Goal: Task Accomplishment & Management: Use online tool/utility

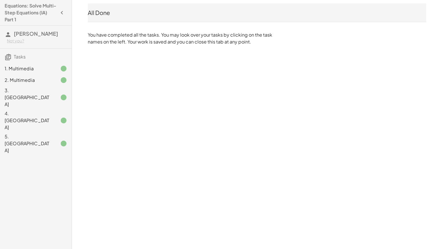
click at [65, 11] on icon "button" at bounding box center [61, 12] width 7 height 7
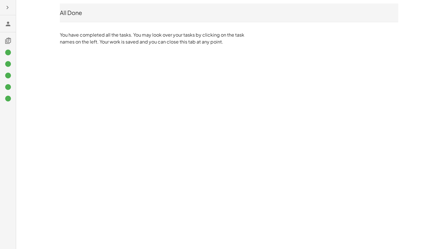
click at [70, 16] on div "All Done" at bounding box center [229, 13] width 339 height 8
click at [10, 11] on button "button" at bounding box center [7, 7] width 10 height 10
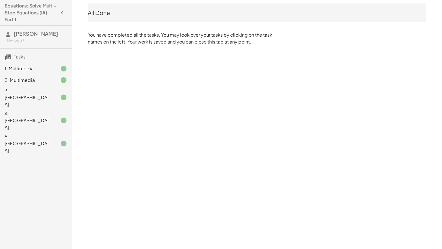
click at [34, 59] on h3 "Tasks" at bounding box center [36, 55] width 72 height 12
click at [60, 12] on icon "button" at bounding box center [61, 12] width 7 height 7
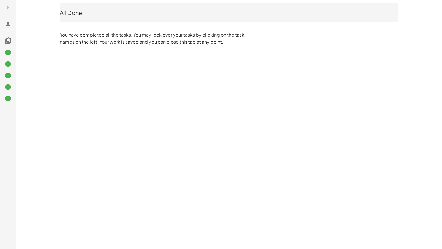
click at [60, 12] on div "All Done" at bounding box center [229, 13] width 339 height 8
click at [3, 9] on button "button" at bounding box center [7, 7] width 10 height 10
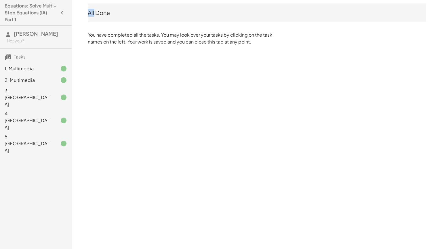
click at [55, 109] on div "4. [GEOGRAPHIC_DATA]" at bounding box center [36, 120] width 72 height 23
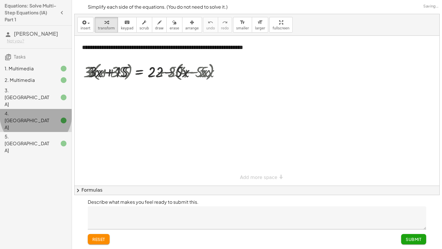
click at [27, 32] on span "[PERSON_NAME]" at bounding box center [36, 33] width 44 height 7
click at [40, 35] on span "[PERSON_NAME]" at bounding box center [36, 33] width 44 height 7
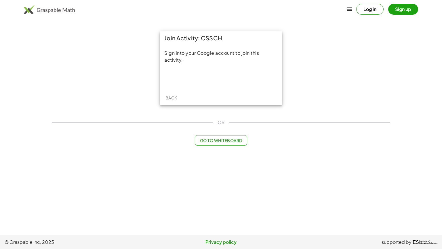
click at [367, 11] on button "Log in" at bounding box center [369, 9] width 27 height 11
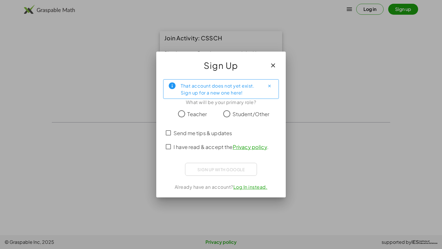
click at [276, 67] on icon "button" at bounding box center [273, 65] width 7 height 7
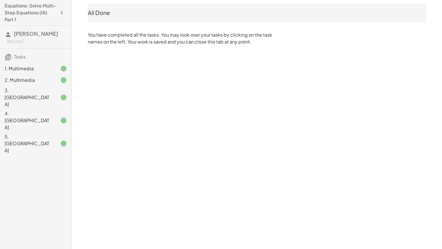
click at [64, 13] on icon "button" at bounding box center [61, 12] width 7 height 7
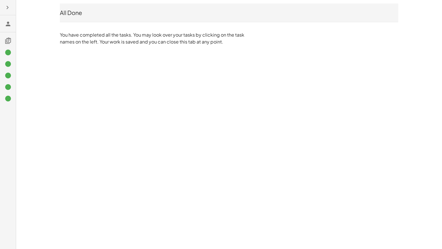
click at [17, 8] on main "All Done You have completed all the tasks. You may look over your tasks by clic…" at bounding box center [221, 24] width 442 height 49
click at [5, 3] on button "button" at bounding box center [7, 7] width 10 height 10
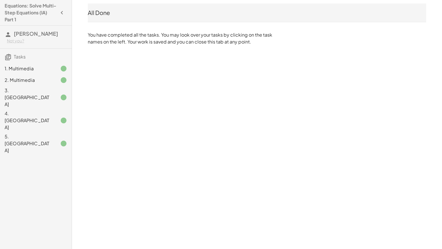
click at [35, 88] on div "3. [GEOGRAPHIC_DATA]" at bounding box center [28, 97] width 46 height 21
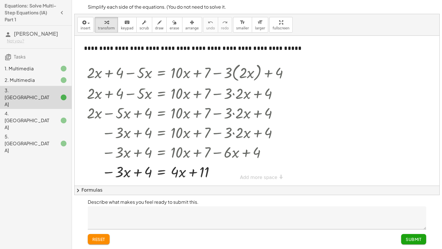
click at [416, 237] on span "Submit" at bounding box center [414, 238] width 16 height 5
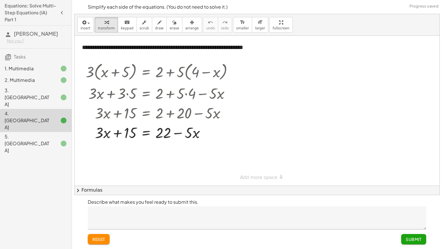
click at [416, 237] on span "Submit" at bounding box center [414, 238] width 16 height 5
click at [0, 0] on span "Submit" at bounding box center [0, 0] width 0 height 0
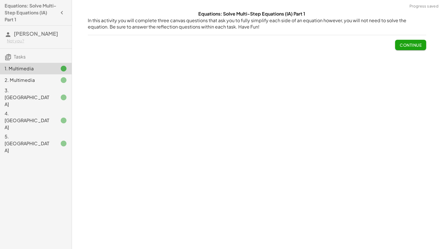
click at [408, 47] on span "Continue" at bounding box center [411, 44] width 22 height 5
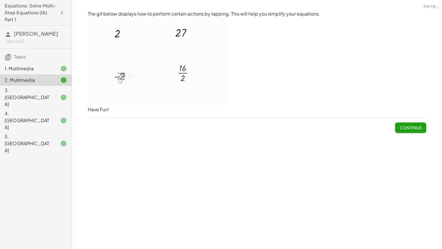
click at [417, 126] on span "Continue" at bounding box center [411, 127] width 22 height 5
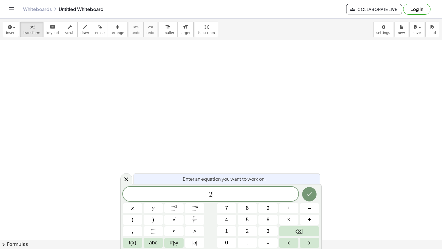
scroll to position [42, 0]
click at [137, 200] on button "(" at bounding box center [132, 219] width 19 height 10
click at [130, 200] on button "x" at bounding box center [132, 208] width 19 height 10
click at [290, 200] on span "+" at bounding box center [288, 208] width 3 height 8
click at [227, 200] on span "4" at bounding box center [226, 220] width 3 height 8
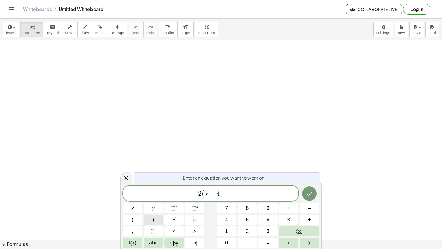
click at [157, 200] on button ")" at bounding box center [153, 219] width 19 height 10
click at [314, 200] on button "–" at bounding box center [309, 208] width 19 height 10
click at [252, 200] on button "8" at bounding box center [247, 208] width 19 height 10
click at [273, 200] on button "=" at bounding box center [268, 243] width 19 height 10
click at [267, 200] on span "3" at bounding box center [268, 231] width 3 height 8
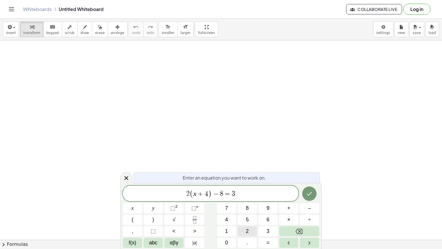
click at [252, 200] on button "2" at bounding box center [247, 231] width 19 height 10
drag, startPoint x: 184, startPoint y: 196, endPoint x: 204, endPoint y: 195, distance: 20.2
click at [190, 200] on button "Fraction" at bounding box center [194, 219] width 19 height 10
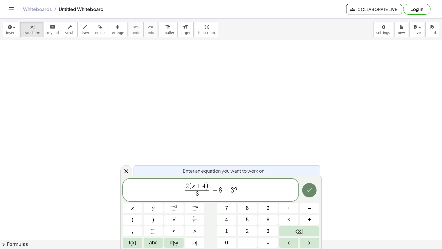
click at [303, 189] on button "Done" at bounding box center [309, 190] width 14 height 14
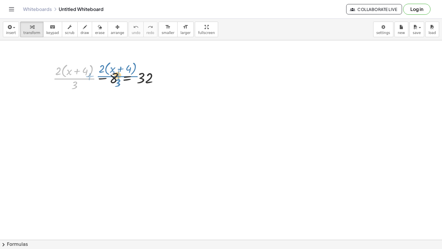
drag, startPoint x: 65, startPoint y: 79, endPoint x: 109, endPoint y: 76, distance: 43.8
click at [109, 76] on div at bounding box center [108, 77] width 116 height 31
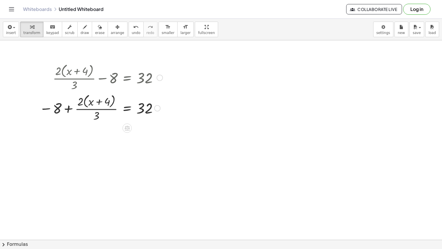
click at [103, 78] on div at bounding box center [101, 77] width 129 height 31
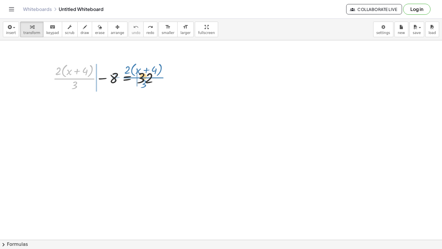
drag, startPoint x: 86, startPoint y: 78, endPoint x: 155, endPoint y: 77, distance: 69.1
click at [155, 77] on div at bounding box center [108, 77] width 116 height 31
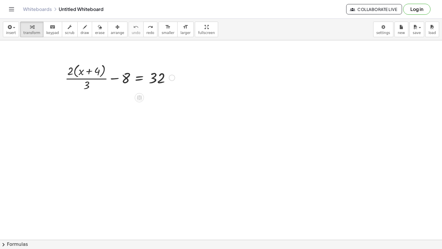
click at [88, 79] on div at bounding box center [120, 77] width 116 height 31
drag, startPoint x: 88, startPoint y: 85, endPoint x: 131, endPoint y: 78, distance: 44.0
click at [131, 78] on div at bounding box center [120, 77] width 116 height 31
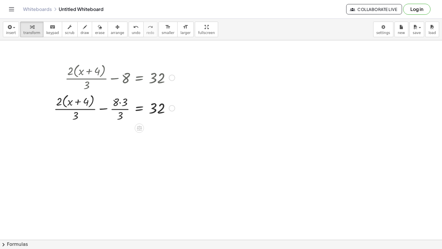
click at [121, 103] on div at bounding box center [114, 107] width 127 height 31
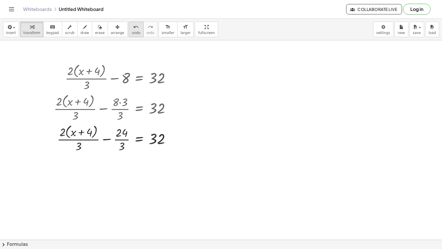
click at [132, 29] on div "undo" at bounding box center [136, 26] width 9 height 7
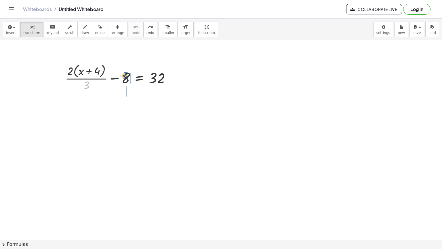
drag, startPoint x: 86, startPoint y: 86, endPoint x: 125, endPoint y: 76, distance: 40.6
click at [125, 76] on div at bounding box center [120, 77] width 116 height 31
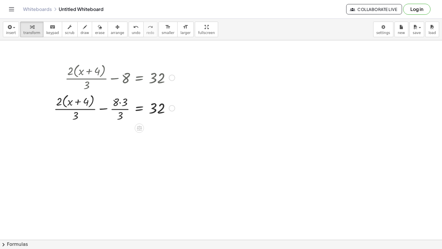
click at [118, 109] on div at bounding box center [114, 107] width 127 height 31
click at [121, 105] on div at bounding box center [114, 107] width 127 height 31
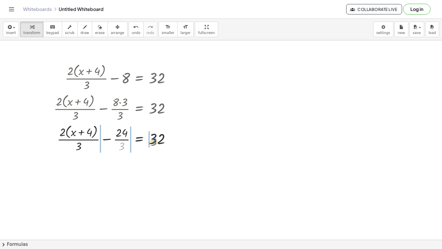
drag, startPoint x: 122, startPoint y: 145, endPoint x: 154, endPoint y: 141, distance: 32.2
click at [154, 141] on div at bounding box center [114, 138] width 127 height 31
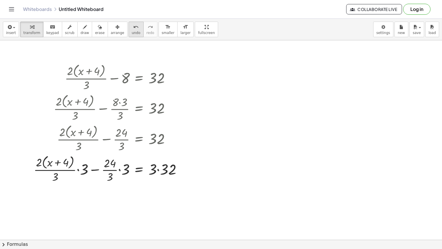
click at [132, 31] on span "undo" at bounding box center [136, 33] width 9 height 4
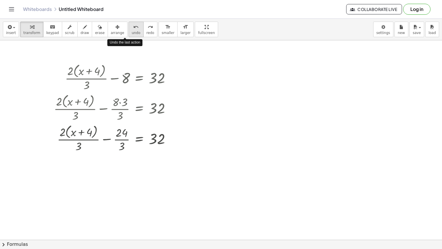
click at [132, 31] on span "undo" at bounding box center [136, 33] width 9 height 4
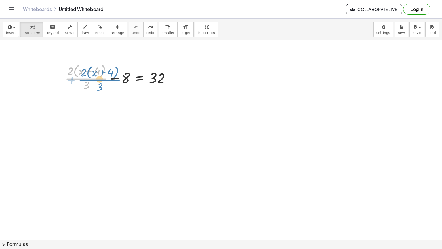
drag, startPoint x: 89, startPoint y: 78, endPoint x: 97, endPoint y: 79, distance: 8.1
click at [97, 79] on div at bounding box center [120, 77] width 116 height 31
drag, startPoint x: 88, startPoint y: 84, endPoint x: 126, endPoint y: 75, distance: 39.1
click at [126, 75] on div at bounding box center [120, 77] width 116 height 31
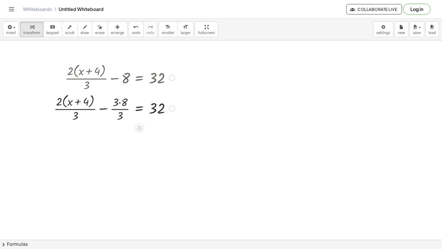
click at [121, 104] on div at bounding box center [114, 107] width 127 height 31
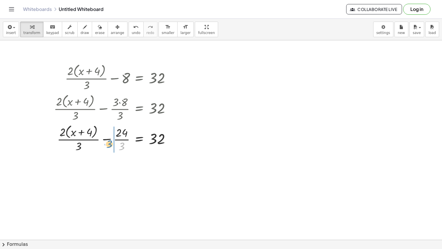
drag, startPoint x: 124, startPoint y: 147, endPoint x: 117, endPoint y: 146, distance: 7.3
click at [117, 146] on div at bounding box center [114, 138] width 127 height 31
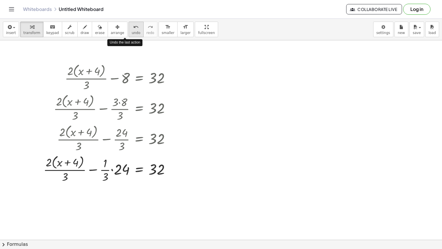
click at [132, 30] on button "undo undo" at bounding box center [136, 30] width 15 height 16
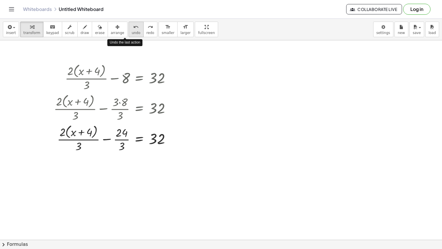
click at [132, 30] on button "undo undo" at bounding box center [136, 30] width 15 height 16
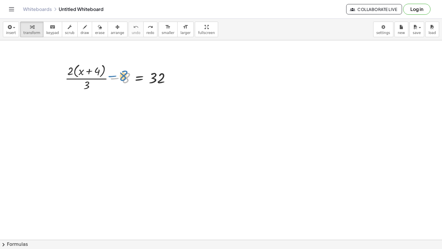
drag, startPoint x: 124, startPoint y: 80, endPoint x: 122, endPoint y: 78, distance: 3.1
click at [122, 78] on div at bounding box center [120, 77] width 116 height 31
click at [140, 78] on div at bounding box center [120, 77] width 116 height 31
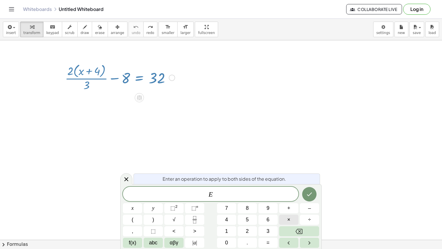
click at [280, 200] on button "×" at bounding box center [288, 219] width 19 height 10
click at [269, 200] on span "3" at bounding box center [268, 231] width 3 height 8
click at [307, 197] on icon "Done" at bounding box center [309, 194] width 7 height 7
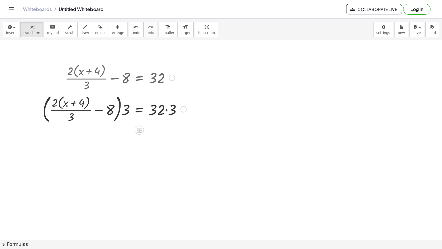
click at [167, 111] on div at bounding box center [115, 108] width 150 height 33
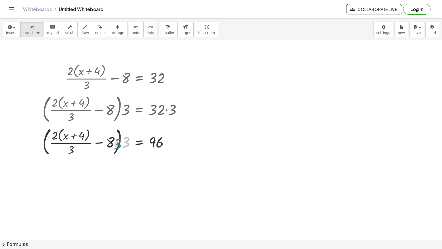
drag, startPoint x: 125, startPoint y: 143, endPoint x: 122, endPoint y: 144, distance: 3.2
click at [122, 144] on div at bounding box center [115, 141] width 150 height 33
drag, startPoint x: 122, startPoint y: 144, endPoint x: 113, endPoint y: 142, distance: 8.8
click at [113, 142] on div at bounding box center [115, 141] width 150 height 33
click at [118, 143] on div at bounding box center [115, 141] width 150 height 33
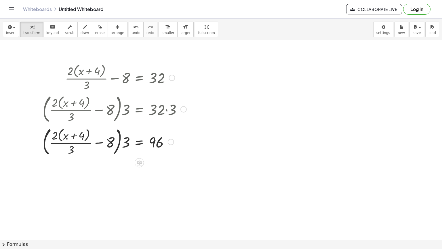
click at [118, 143] on div at bounding box center [115, 141] width 150 height 33
click at [119, 143] on div at bounding box center [115, 141] width 150 height 33
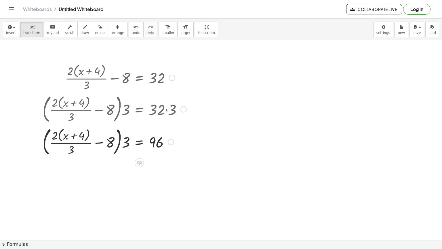
click at [119, 143] on div at bounding box center [115, 141] width 150 height 33
drag, startPoint x: 127, startPoint y: 141, endPoint x: 120, endPoint y: 140, distance: 7.6
click at [120, 140] on div at bounding box center [115, 141] width 150 height 33
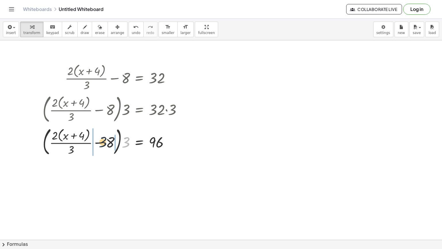
drag, startPoint x: 127, startPoint y: 142, endPoint x: 99, endPoint y: 142, distance: 27.6
click at [99, 142] on div at bounding box center [115, 141] width 150 height 33
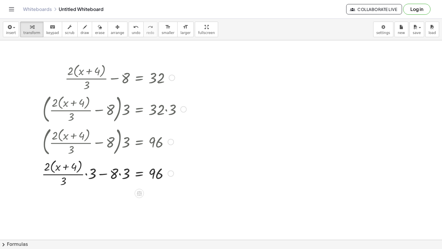
click at [119, 175] on div at bounding box center [114, 172] width 151 height 31
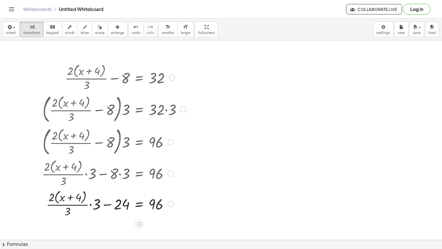
click at [91, 200] on div at bounding box center [114, 203] width 151 height 31
drag, startPoint x: 57, startPoint y: 197, endPoint x: 67, endPoint y: 198, distance: 10.4
click at [67, 198] on div at bounding box center [114, 203] width 151 height 31
click at [67, 197] on div at bounding box center [114, 203] width 151 height 31
click at [80, 197] on div at bounding box center [114, 203] width 151 height 31
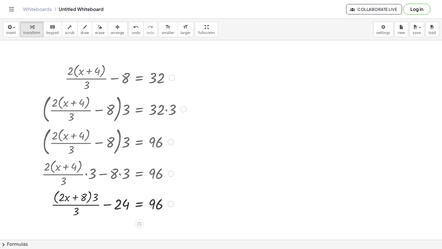
click at [72, 197] on div at bounding box center [114, 203] width 151 height 31
click at [144, 200] on div at bounding box center [221, 198] width 442 height 398
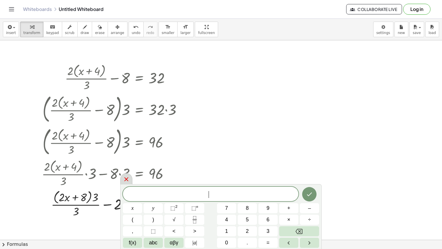
click at [124, 178] on icon at bounding box center [126, 179] width 7 height 7
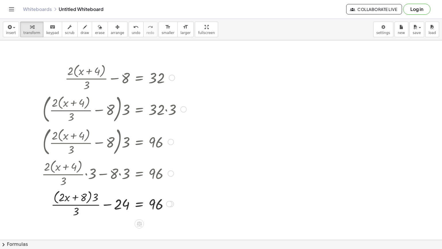
click at [83, 200] on div at bounding box center [114, 203] width 151 height 31
drag, startPoint x: 95, startPoint y: 196, endPoint x: 81, endPoint y: 196, distance: 13.5
click at [81, 196] on div at bounding box center [114, 203] width 151 height 31
click at [68, 197] on div at bounding box center [114, 203] width 151 height 29
click at [65, 197] on div at bounding box center [114, 203] width 151 height 29
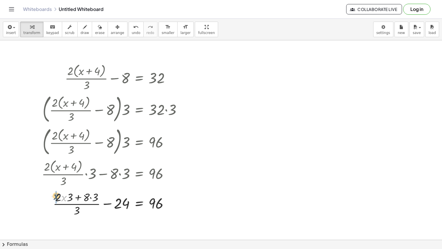
drag, startPoint x: 65, startPoint y: 197, endPoint x: 60, endPoint y: 196, distance: 5.7
click at [60, 196] on div at bounding box center [114, 203] width 151 height 29
click at [90, 197] on div at bounding box center [114, 203] width 151 height 29
click at [91, 198] on div at bounding box center [114, 203] width 151 height 29
click at [132, 31] on span "undo" at bounding box center [136, 33] width 9 height 4
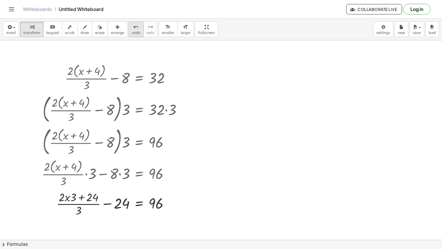
click at [132, 31] on span "undo" at bounding box center [136, 33] width 9 height 4
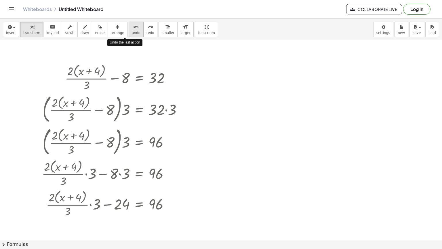
click at [132, 31] on span "undo" at bounding box center [136, 33] width 9 height 4
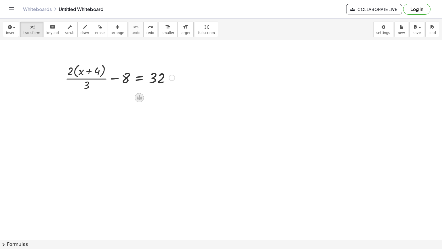
click at [141, 97] on icon at bounding box center [139, 97] width 5 height 5
click at [138, 99] on span "×" at bounding box center [139, 98] width 3 height 8
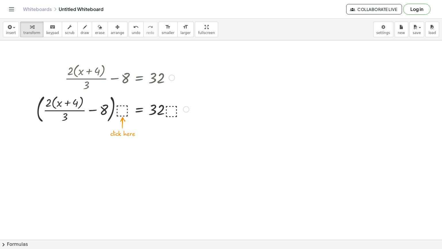
click at [121, 111] on div at bounding box center [112, 108] width 159 height 33
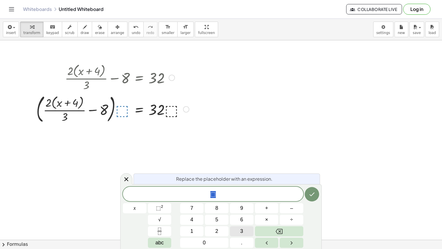
click at [241, 200] on span "3" at bounding box center [241, 231] width 3 height 8
click at [316, 195] on button "Done" at bounding box center [312, 194] width 14 height 14
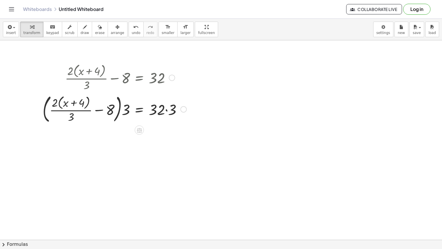
click at [167, 109] on div at bounding box center [115, 108] width 150 height 33
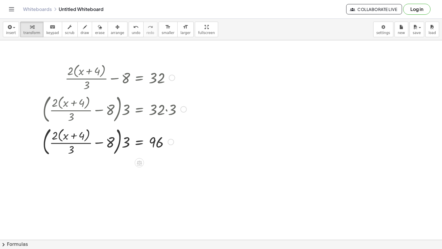
click at [120, 136] on div at bounding box center [115, 141] width 150 height 33
drag, startPoint x: 126, startPoint y: 144, endPoint x: 112, endPoint y: 143, distance: 13.3
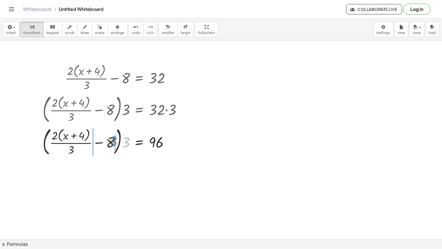
click at [112, 143] on div at bounding box center [115, 141] width 150 height 33
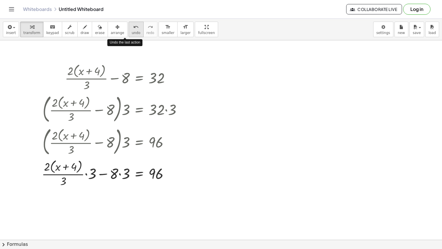
click at [132, 31] on span "undo" at bounding box center [136, 33] width 9 height 4
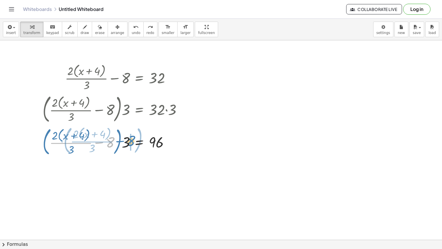
click at [112, 147] on div at bounding box center [115, 141] width 150 height 33
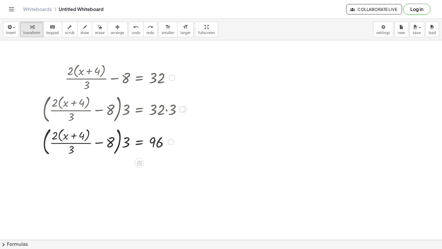
click at [120, 142] on div at bounding box center [115, 141] width 150 height 33
drag, startPoint x: 128, startPoint y: 144, endPoint x: 36, endPoint y: 146, distance: 91.9
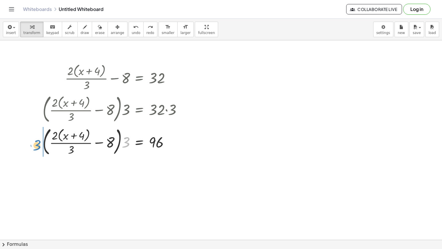
click at [36, 146] on div "+ · 2 · ( + x + 4 ) · 3 − 8 = 32 · ( + · 2 · ( + x + 4 ) · 3 − 8 ) · ⬚ = · 32 ·…" at bounding box center [112, 109] width 157 height 98
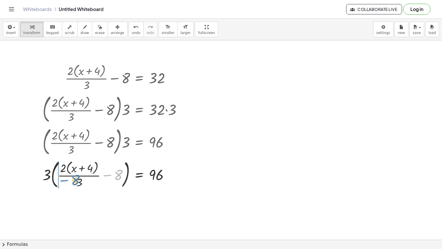
drag, startPoint x: 119, startPoint y: 175, endPoint x: 75, endPoint y: 180, distance: 43.7
click at [75, 180] on div at bounding box center [115, 173] width 150 height 33
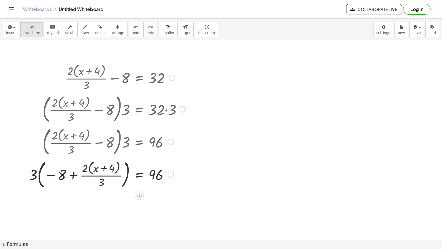
click at [39, 172] on div at bounding box center [107, 173] width 163 height 33
click at [39, 172] on div at bounding box center [108, 174] width 161 height 31
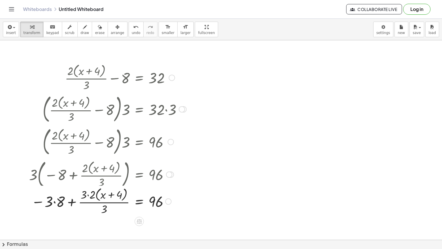
click at [39, 172] on div at bounding box center [107, 173] width 163 height 33
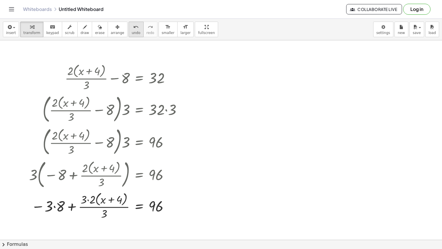
click at [132, 26] on div "undo" at bounding box center [136, 26] width 9 height 7
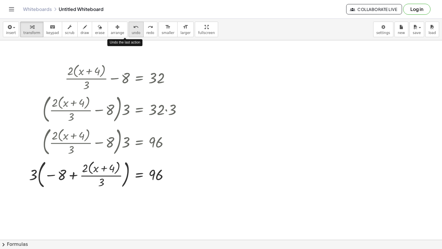
click at [132, 26] on div "undo" at bounding box center [136, 26] width 9 height 7
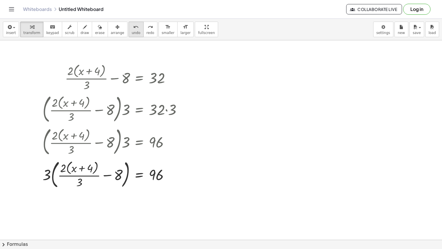
click at [129, 36] on button "undo undo" at bounding box center [136, 30] width 15 height 16
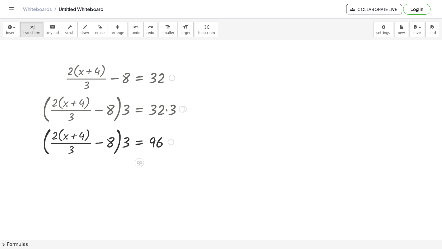
click at [120, 141] on div at bounding box center [115, 141] width 150 height 33
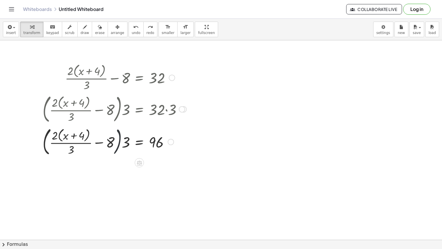
click at [120, 141] on div at bounding box center [115, 141] width 150 height 33
click at [128, 143] on div at bounding box center [115, 141] width 150 height 33
click at [120, 140] on div at bounding box center [115, 141] width 150 height 33
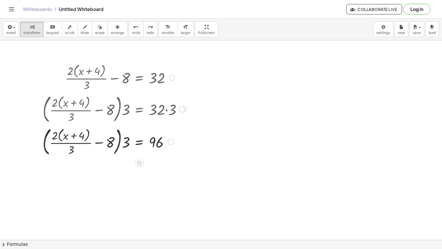
click at [120, 140] on div at bounding box center [115, 141] width 150 height 33
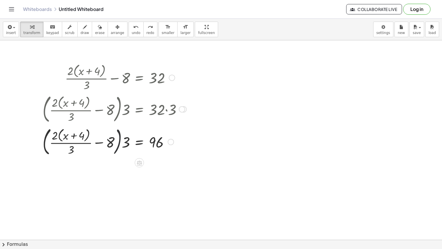
click at [120, 140] on div at bounding box center [115, 141] width 150 height 33
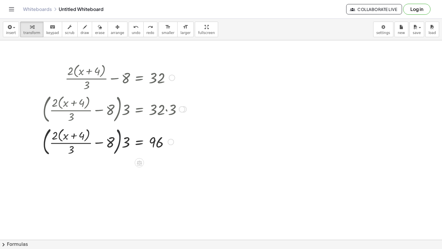
click at [120, 140] on div at bounding box center [115, 141] width 150 height 33
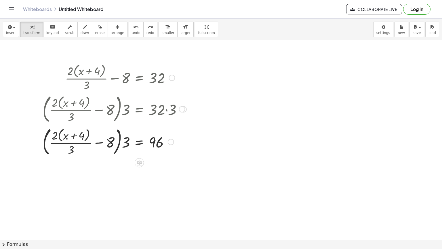
click at [120, 140] on div at bounding box center [115, 141] width 150 height 33
click at [120, 141] on div at bounding box center [115, 141] width 150 height 33
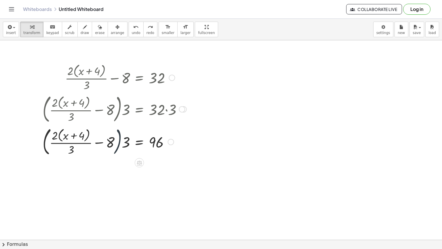
click at [120, 141] on div at bounding box center [115, 141] width 150 height 33
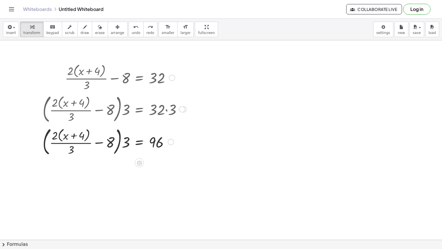
click at [118, 139] on div at bounding box center [115, 141] width 150 height 33
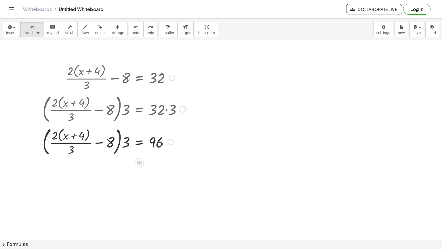
click at [118, 139] on div at bounding box center [115, 141] width 150 height 33
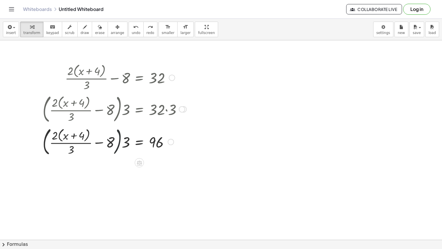
click at [118, 139] on div at bounding box center [115, 141] width 150 height 33
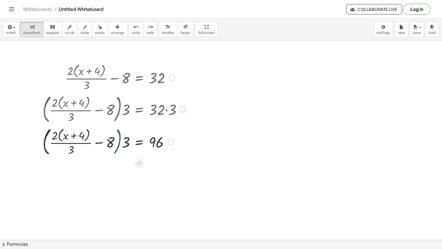
click at [118, 139] on div at bounding box center [115, 141] width 150 height 33
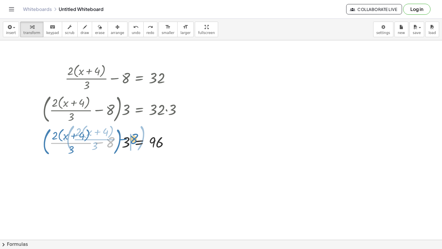
drag, startPoint x: 111, startPoint y: 141, endPoint x: 136, endPoint y: 138, distance: 24.8
click at [136, 138] on div at bounding box center [115, 141] width 150 height 33
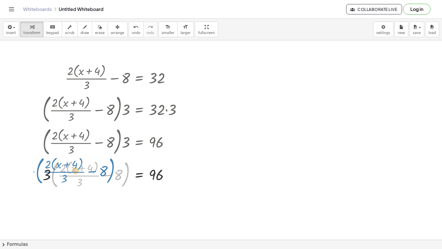
drag, startPoint x: 125, startPoint y: 177, endPoint x: 114, endPoint y: 175, distance: 11.5
click at [114, 175] on div at bounding box center [115, 173] width 150 height 33
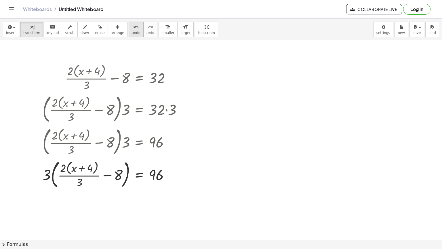
click at [132, 33] on span "undo" at bounding box center [136, 33] width 9 height 4
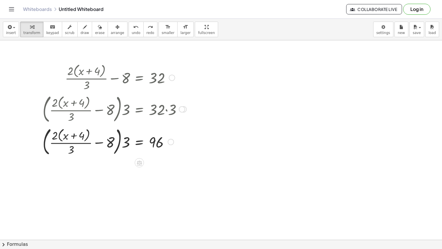
click at [119, 134] on div at bounding box center [115, 141] width 150 height 33
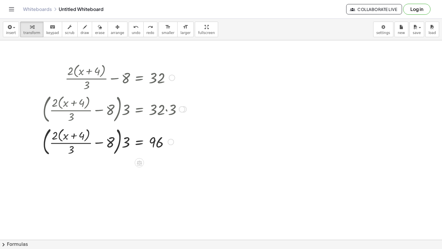
click at [119, 134] on div at bounding box center [115, 141] width 150 height 33
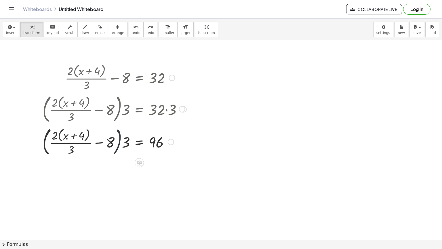
click at [119, 133] on div at bounding box center [115, 141] width 150 height 33
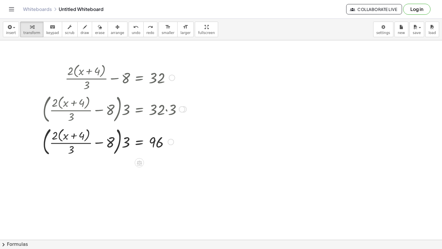
click at [119, 133] on div at bounding box center [115, 141] width 150 height 33
drag, startPoint x: 128, startPoint y: 144, endPoint x: 114, endPoint y: 144, distance: 13.5
click at [114, 144] on div at bounding box center [115, 141] width 150 height 33
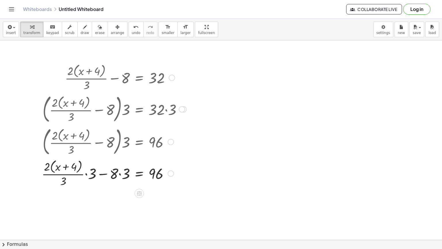
click at [120, 174] on div at bounding box center [114, 172] width 151 height 31
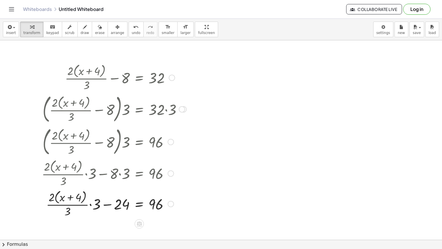
click at [91, 200] on div at bounding box center [114, 203] width 151 height 31
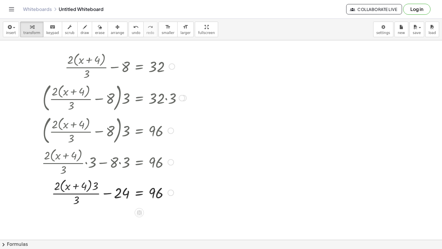
scroll to position [55, 0]
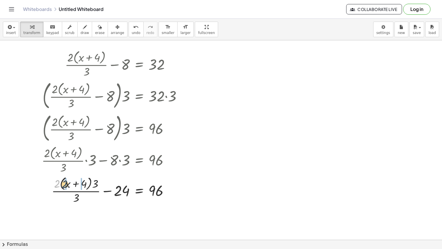
drag, startPoint x: 58, startPoint y: 183, endPoint x: 68, endPoint y: 184, distance: 9.8
click at [68, 184] on div at bounding box center [114, 189] width 151 height 31
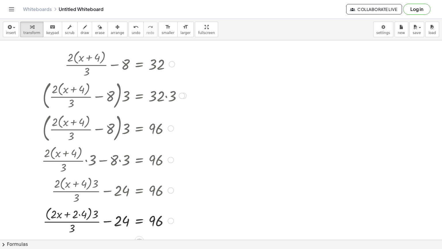
click at [79, 200] on div at bounding box center [114, 220] width 151 height 31
drag, startPoint x: 95, startPoint y: 215, endPoint x: 83, endPoint y: 214, distance: 11.8
click at [83, 200] on div at bounding box center [114, 220] width 151 height 31
click at [91, 200] on div at bounding box center [114, 220] width 151 height 29
click at [84, 200] on div at bounding box center [114, 220] width 151 height 29
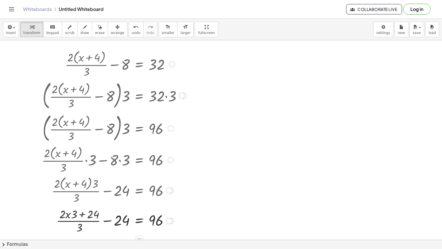
click at [84, 200] on div at bounding box center [114, 220] width 151 height 29
click at [133, 29] on icon "undo" at bounding box center [135, 27] width 5 height 7
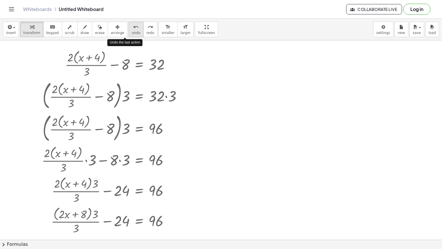
click at [133, 29] on icon "undo" at bounding box center [135, 27] width 5 height 7
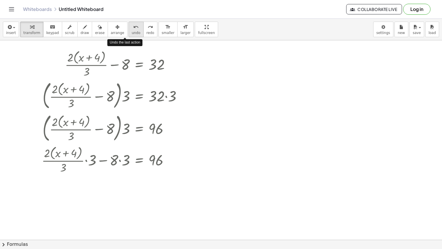
click at [133, 29] on icon "undo" at bounding box center [135, 27] width 5 height 7
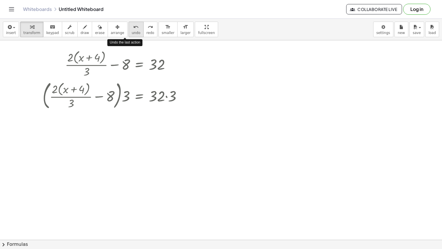
click at [133, 29] on icon "undo" at bounding box center [135, 27] width 5 height 7
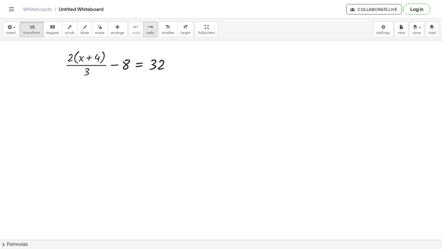
click at [143, 29] on button "redo redo" at bounding box center [150, 30] width 14 height 16
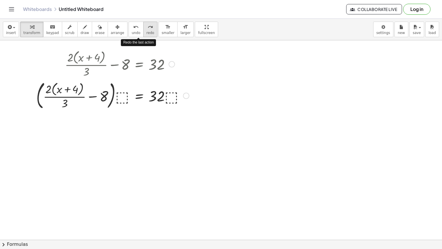
click at [143, 29] on button "redo redo" at bounding box center [150, 30] width 14 height 16
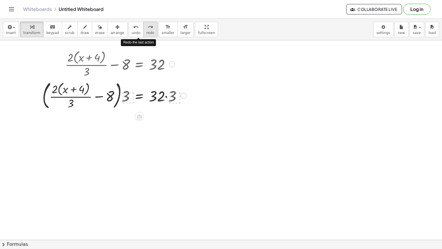
click at [143, 29] on button "redo redo" at bounding box center [150, 30] width 14 height 16
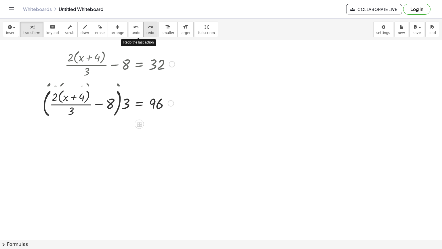
click at [143, 29] on button "redo redo" at bounding box center [150, 30] width 14 height 16
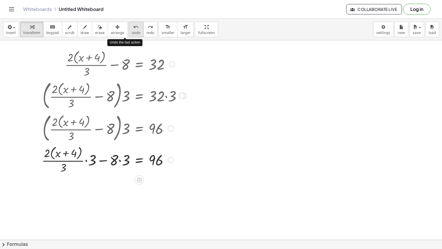
click at [132, 32] on span "undo" at bounding box center [136, 33] width 9 height 4
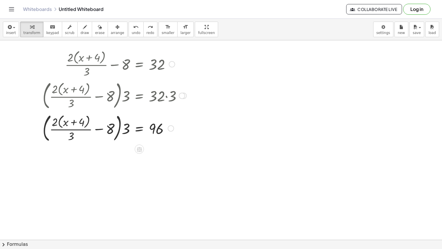
click at [119, 127] on div at bounding box center [115, 127] width 150 height 33
click at [120, 128] on div at bounding box center [115, 127] width 150 height 33
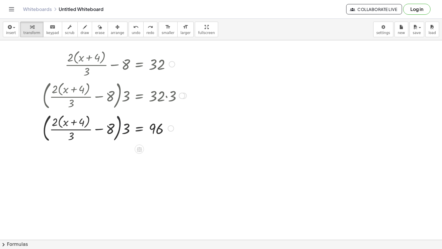
click at [120, 128] on div at bounding box center [115, 127] width 150 height 33
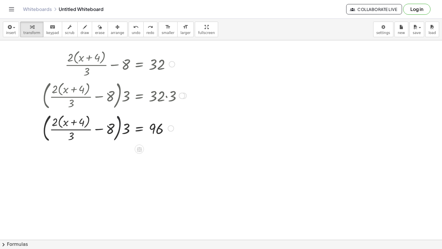
click at [120, 128] on div at bounding box center [115, 127] width 150 height 33
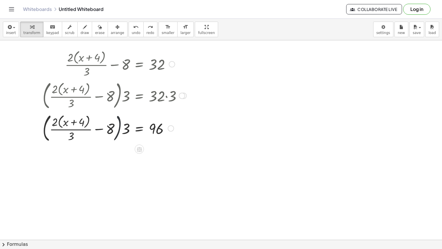
click at [120, 128] on div at bounding box center [115, 127] width 150 height 33
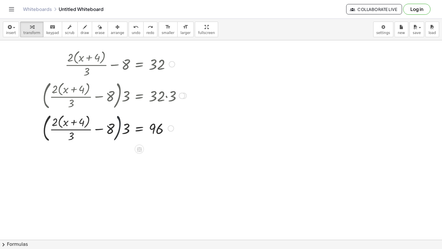
click at [120, 128] on div at bounding box center [115, 127] width 150 height 33
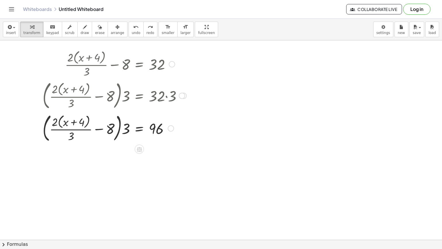
click at [120, 128] on div at bounding box center [115, 127] width 150 height 33
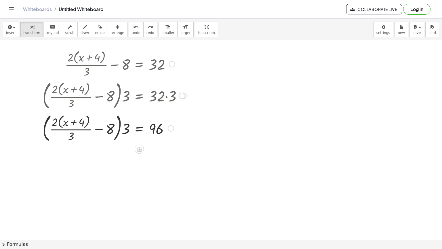
click at [120, 128] on div at bounding box center [115, 127] width 150 height 33
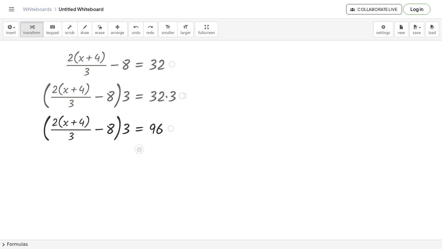
click at [120, 128] on div at bounding box center [115, 127] width 150 height 33
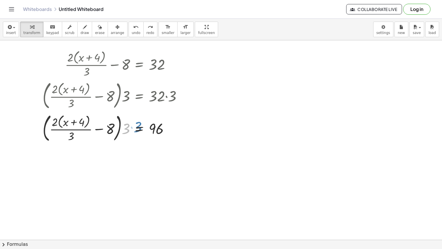
drag, startPoint x: 126, startPoint y: 130, endPoint x: 135, endPoint y: 129, distance: 9.3
click at [135, 129] on div at bounding box center [115, 127] width 150 height 33
drag, startPoint x: 126, startPoint y: 135, endPoint x: 116, endPoint y: 134, distance: 9.9
click at [116, 134] on div at bounding box center [115, 127] width 150 height 33
drag, startPoint x: 124, startPoint y: 131, endPoint x: 111, endPoint y: 130, distance: 13.3
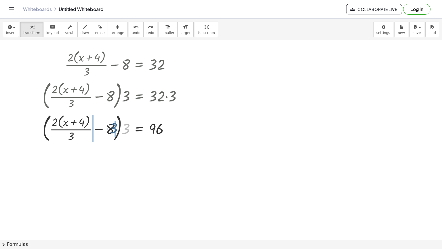
click at [111, 130] on div at bounding box center [115, 127] width 150 height 33
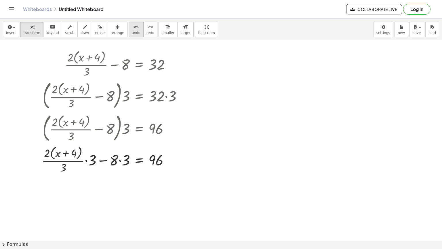
click at [129, 30] on button "undo undo" at bounding box center [136, 30] width 15 height 16
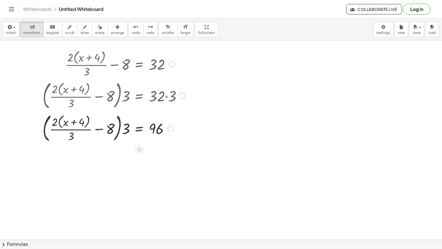
click at [120, 126] on div at bounding box center [115, 127] width 150 height 33
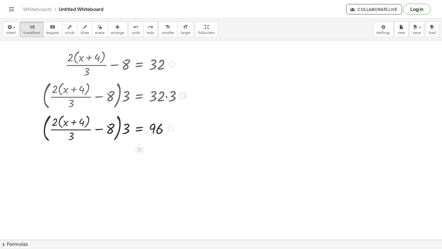
click at [119, 126] on div at bounding box center [115, 127] width 150 height 33
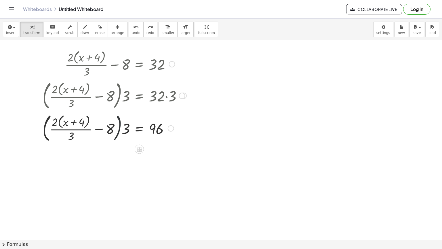
click at [119, 126] on div at bounding box center [115, 127] width 150 height 33
drag, startPoint x: 130, startPoint y: 131, endPoint x: 101, endPoint y: 135, distance: 29.3
click at [101, 135] on div at bounding box center [115, 127] width 150 height 33
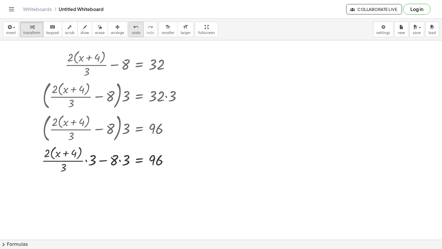
click at [129, 30] on button "undo undo" at bounding box center [136, 30] width 15 height 16
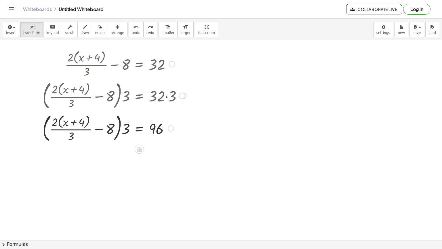
click at [119, 122] on div at bounding box center [115, 127] width 150 height 33
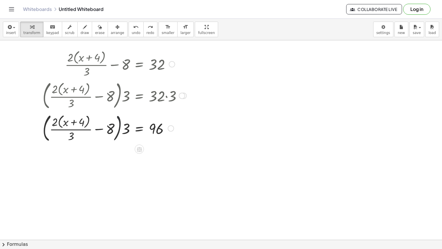
click at [119, 122] on div at bounding box center [115, 127] width 150 height 33
drag, startPoint x: 126, startPoint y: 128, endPoint x: 109, endPoint y: 126, distance: 16.8
click at [109, 126] on div at bounding box center [115, 127] width 150 height 33
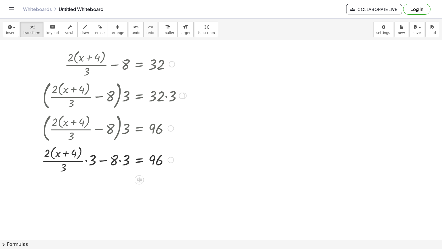
drag, startPoint x: 72, startPoint y: 137, endPoint x: 126, endPoint y: 128, distance: 54.9
click at [126, 128] on div at bounding box center [114, 127] width 151 height 33
drag, startPoint x: 92, startPoint y: 159, endPoint x: 63, endPoint y: 168, distance: 30.0
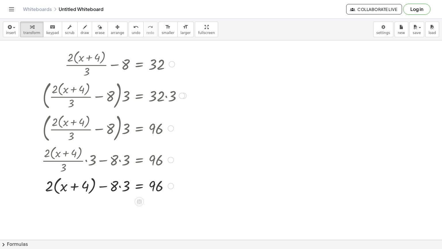
click at [121, 185] on div at bounding box center [114, 185] width 151 height 22
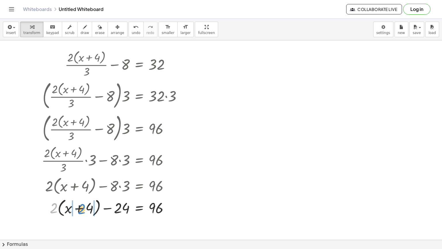
drag, startPoint x: 54, startPoint y: 208, endPoint x: 83, endPoint y: 209, distance: 29.1
click at [83, 200] on div at bounding box center [114, 207] width 151 height 22
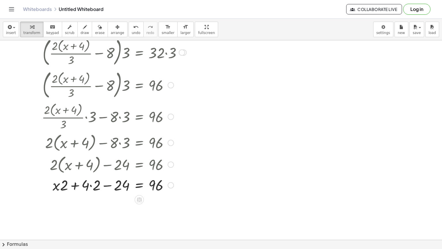
scroll to position [106, 0]
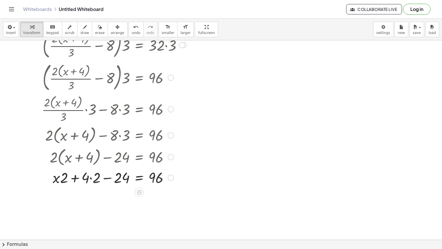
click at [91, 178] on div at bounding box center [114, 177] width 151 height 20
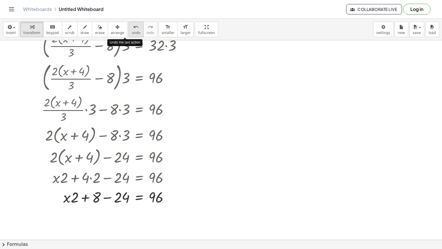
click at [132, 31] on span "undo" at bounding box center [136, 33] width 9 height 4
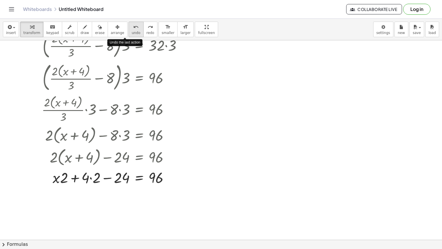
click at [132, 31] on span "undo" at bounding box center [136, 33] width 9 height 4
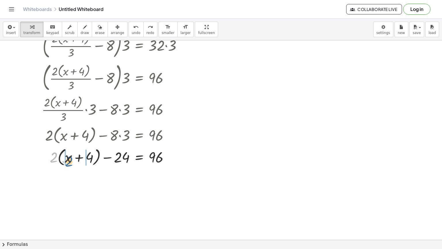
drag, startPoint x: 54, startPoint y: 154, endPoint x: 69, endPoint y: 157, distance: 15.6
click at [69, 157] on div at bounding box center [112, 156] width 153 height 22
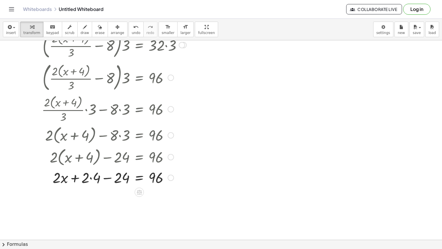
click at [91, 179] on div at bounding box center [114, 177] width 151 height 20
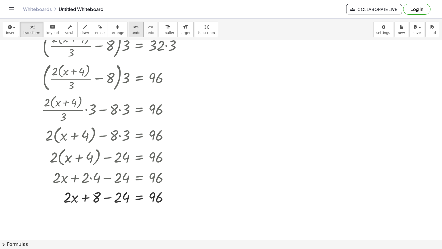
click at [130, 28] on button "undo undo" at bounding box center [136, 30] width 15 height 16
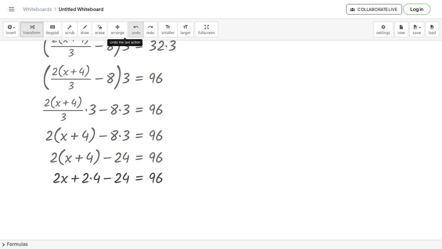
click at [130, 28] on button "undo undo" at bounding box center [136, 30] width 15 height 16
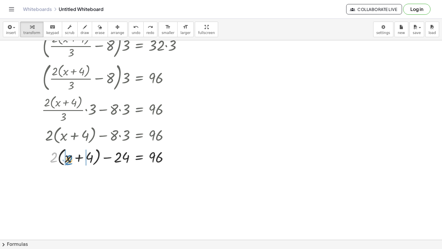
drag, startPoint x: 53, startPoint y: 161, endPoint x: 68, endPoint y: 164, distance: 15.5
click at [68, 164] on div at bounding box center [112, 156] width 153 height 22
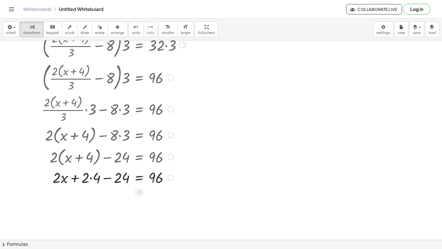
click at [91, 178] on div at bounding box center [114, 177] width 151 height 20
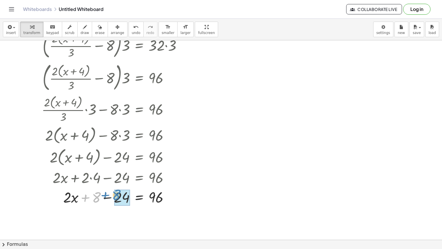
drag, startPoint x: 98, startPoint y: 198, endPoint x: 117, endPoint y: 195, distance: 20.0
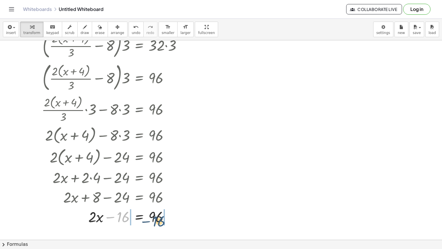
drag, startPoint x: 125, startPoint y: 215, endPoint x: 163, endPoint y: 217, distance: 37.8
click at [163, 200] on div at bounding box center [114, 216] width 151 height 20
click at [107, 200] on div at bounding box center [121, 216] width 164 height 20
click at [170, 200] on div at bounding box center [121, 216] width 164 height 20
drag, startPoint x: 120, startPoint y: 219, endPoint x: 152, endPoint y: 220, distance: 32.3
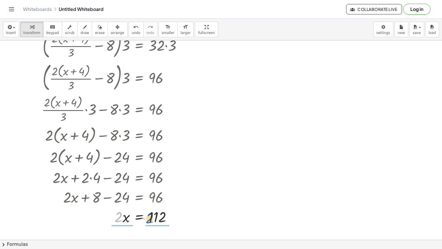
click at [152, 200] on div at bounding box center [114, 216] width 151 height 20
click at [158, 200] on div at bounding box center [114, 216] width 151 height 29
click at [124, 200] on div at bounding box center [114, 216] width 151 height 29
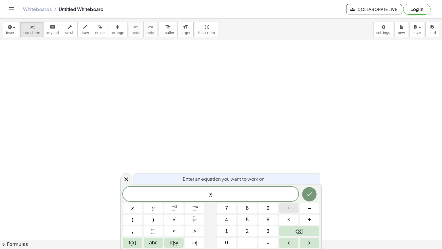
click at [290, 210] on span "+" at bounding box center [288, 208] width 3 height 8
click at [288, 209] on span "+" at bounding box center [288, 208] width 3 height 8
click at [296, 208] on button "+" at bounding box center [288, 208] width 19 height 10
click at [295, 204] on button "+" at bounding box center [288, 208] width 19 height 10
click at [272, 242] on button "=" at bounding box center [268, 243] width 19 height 10
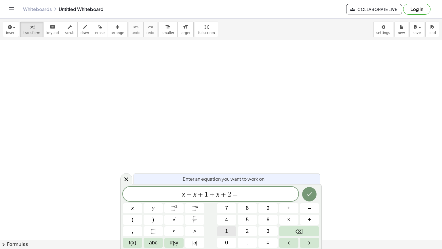
click at [227, 228] on span "1" at bounding box center [226, 231] width 3 height 8
click at [264, 229] on button "3" at bounding box center [268, 231] width 19 height 10
click at [257, 228] on button "2" at bounding box center [247, 231] width 19 height 10
click at [313, 191] on button "Done" at bounding box center [309, 194] width 14 height 14
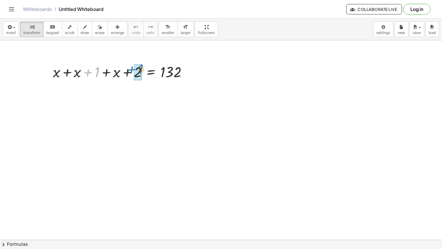
drag, startPoint x: 96, startPoint y: 72, endPoint x: 140, endPoint y: 69, distance: 43.3
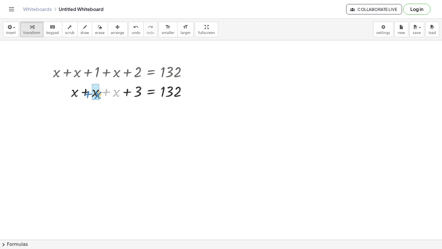
drag, startPoint x: 115, startPoint y: 95, endPoint x: 96, endPoint y: 97, distance: 19.1
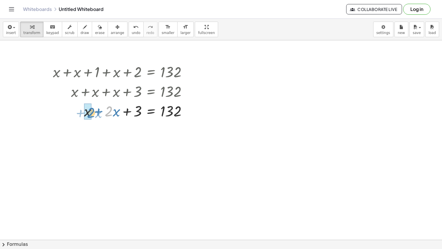
drag, startPoint x: 107, startPoint y: 111, endPoint x: 88, endPoint y: 113, distance: 19.3
click at [137, 110] on div at bounding box center [122, 111] width 145 height 20
drag, startPoint x: 137, startPoint y: 110, endPoint x: 169, endPoint y: 109, distance: 32.0
click at [169, 109] on div at bounding box center [122, 111] width 145 height 20
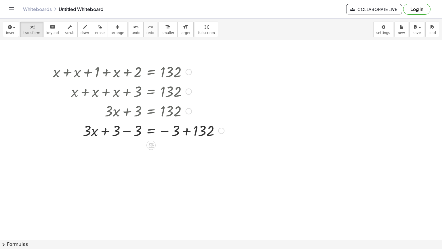
click at [131, 130] on div at bounding box center [138, 130] width 177 height 20
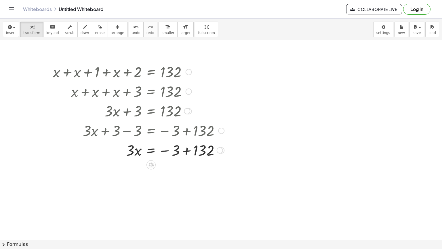
click at [167, 153] on div at bounding box center [138, 150] width 177 height 20
click at [165, 151] on div at bounding box center [138, 150] width 177 height 20
drag, startPoint x: 175, startPoint y: 152, endPoint x: 222, endPoint y: 154, distance: 46.7
click at [222, 154] on div at bounding box center [138, 150] width 177 height 20
click at [188, 171] on div at bounding box center [138, 169] width 177 height 20
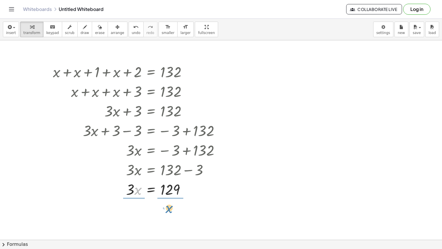
drag, startPoint x: 136, startPoint y: 190, endPoint x: 168, endPoint y: 207, distance: 36.2
click at [130, 206] on div at bounding box center [138, 213] width 177 height 29
click at [129, 31] on button "undo undo" at bounding box center [136, 30] width 15 height 16
drag, startPoint x: 129, startPoint y: 185, endPoint x: 167, endPoint y: 201, distance: 41.3
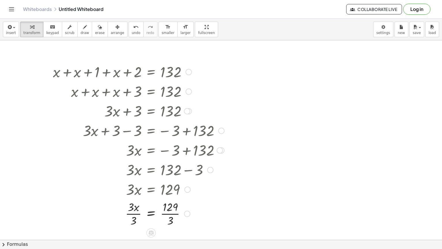
click at [136, 215] on div at bounding box center [138, 213] width 177 height 29
click at [167, 214] on div at bounding box center [138, 213] width 177 height 29
click at [202, 212] on div at bounding box center [138, 213] width 177 height 19
